Goal: Information Seeking & Learning: Learn about a topic

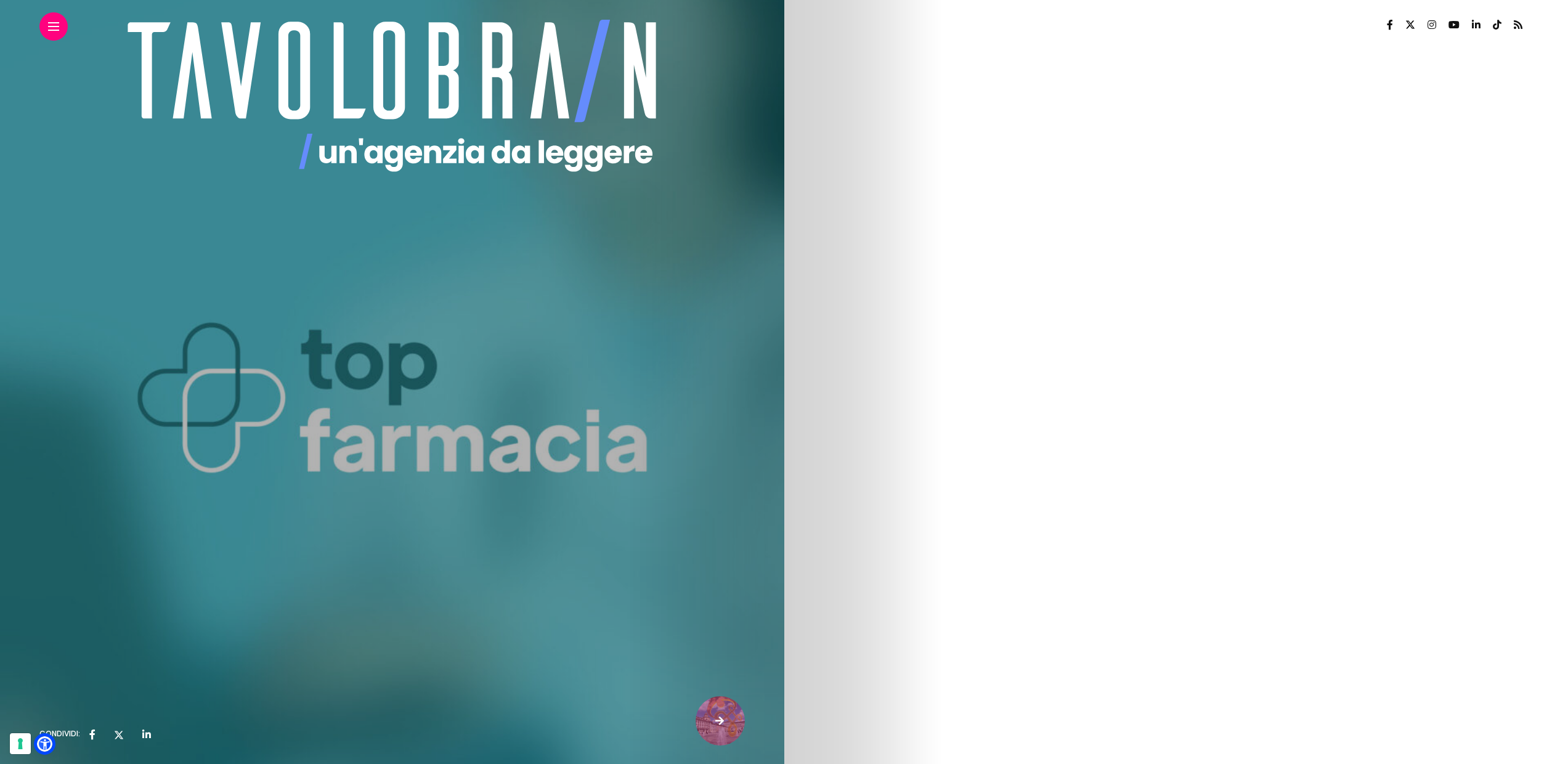
drag, startPoint x: 826, startPoint y: 107, endPoint x: 1134, endPoint y: 154, distance: 311.6
click at [745, 154] on h1 "E-health: Il futuro della relazione farmacia-paziente" at bounding box center [391, 133] width 705 height 90
copy h1 "E-health: Il futuro della relazione farmacia-paziente"
drag, startPoint x: 825, startPoint y: 114, endPoint x: 1149, endPoint y: 155, distance: 326.6
click at [745, 155] on h1 "E-health: Il futuro della relazione farmacia-paziente" at bounding box center [391, 133] width 705 height 90
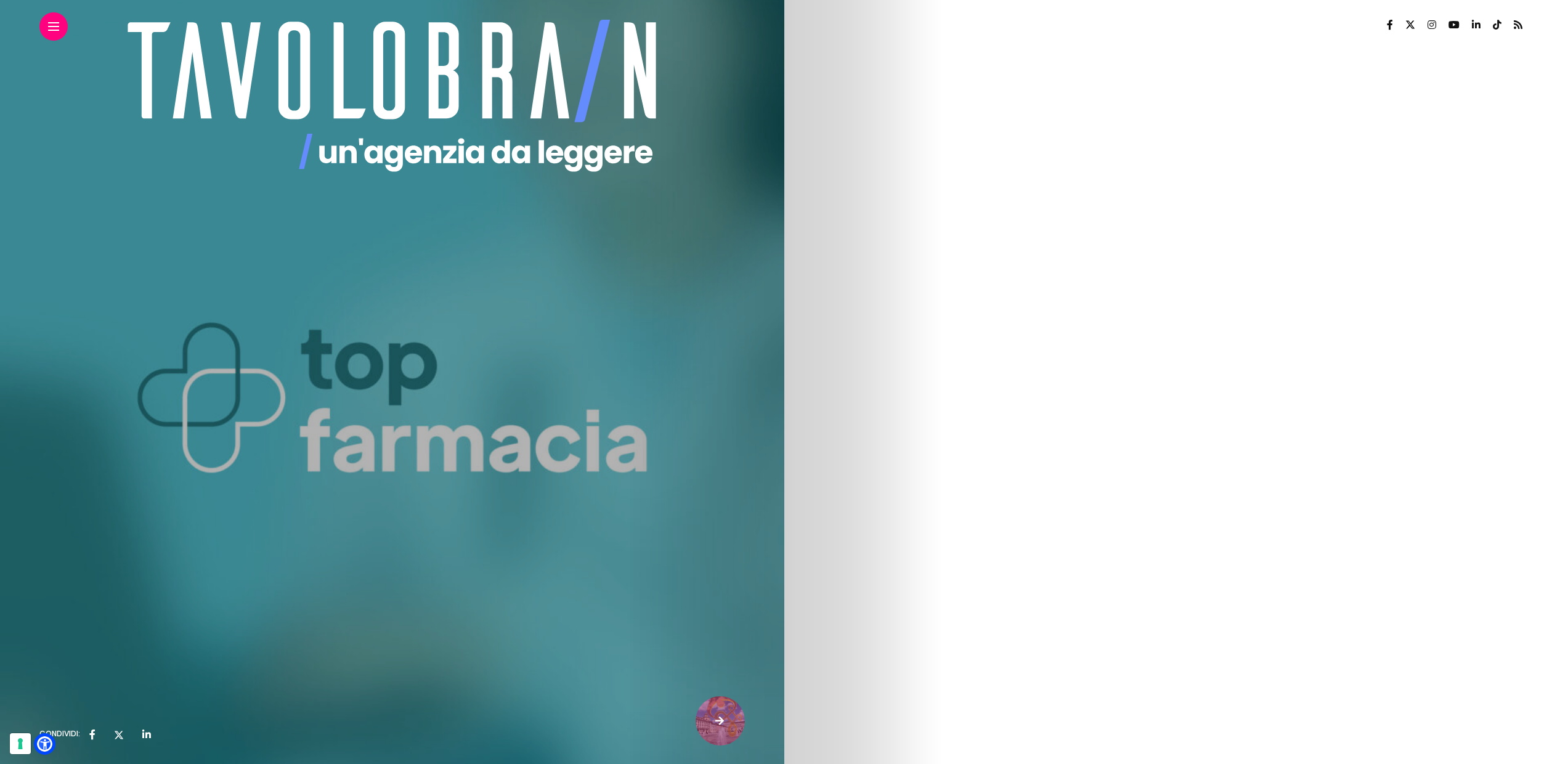
copy h1 "E-health: Il futuro della relazione farmacia-paziente"
